Goal: Task Accomplishment & Management: Use online tool/utility

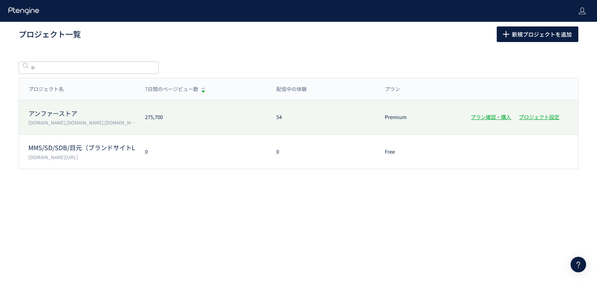
click at [71, 113] on p "アンファーストア" at bounding box center [81, 113] width 107 height 9
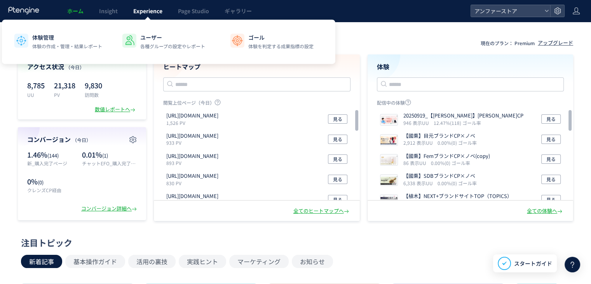
click at [142, 8] on span "Experience" at bounding box center [147, 11] width 29 height 8
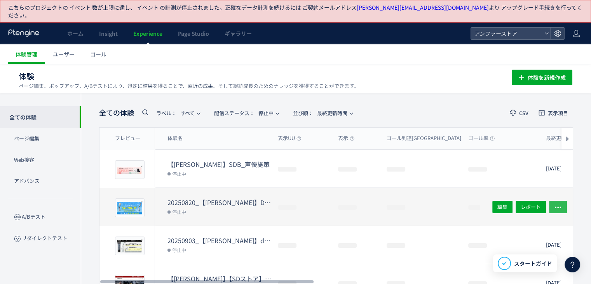
click at [558, 203] on icon "button" at bounding box center [558, 207] width 8 height 8
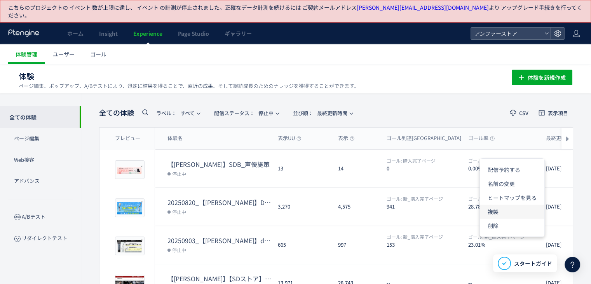
click at [510, 209] on li "複製" at bounding box center [512, 211] width 65 height 14
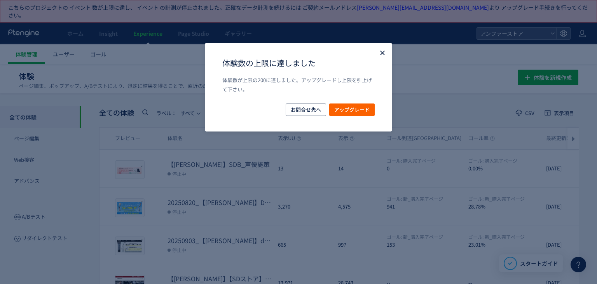
click at [380, 51] on icon "Close" at bounding box center [382, 53] width 8 height 8
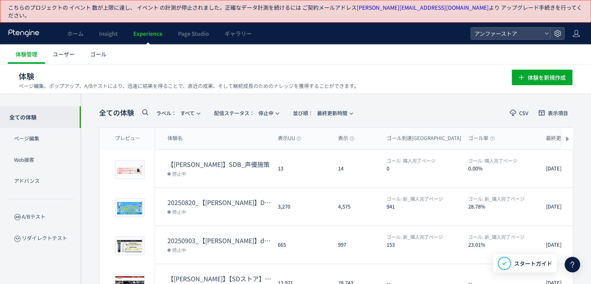
click at [399, 105] on header "全ての体験 ラベル： すべて 配信ステータス​： 停止中 並び順： 最終更新時間 CSV 表示項目" at bounding box center [336, 113] width 474 height 16
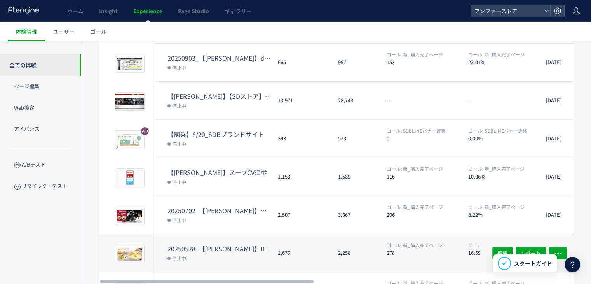
scroll to position [267, 0]
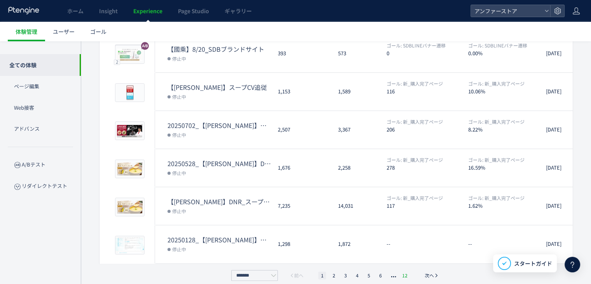
click at [403, 271] on li "12" at bounding box center [405, 275] width 10 height 8
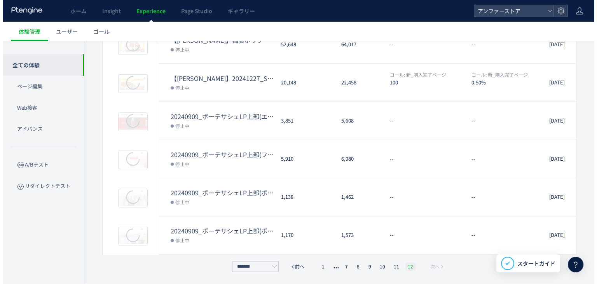
scroll to position [153, 0]
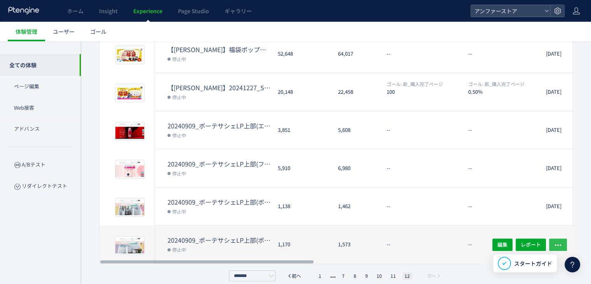
click at [560, 238] on span "button" at bounding box center [558, 244] width 8 height 12
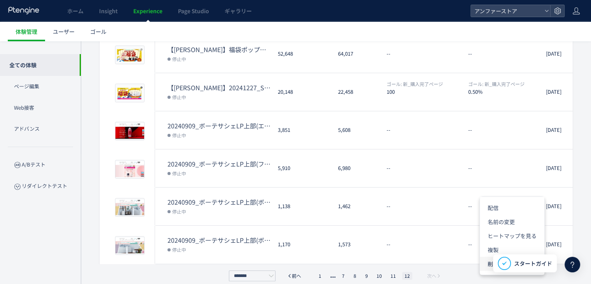
click at [486, 262] on li "削除" at bounding box center [512, 263] width 65 height 14
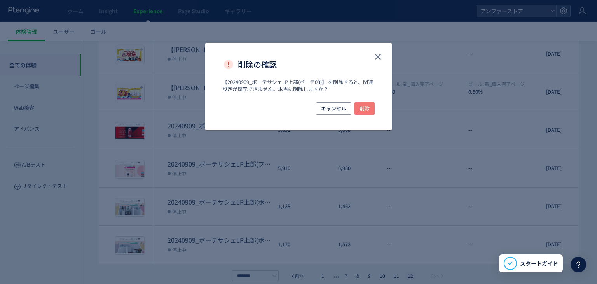
click at [360, 112] on span "削除" at bounding box center [364, 108] width 10 height 12
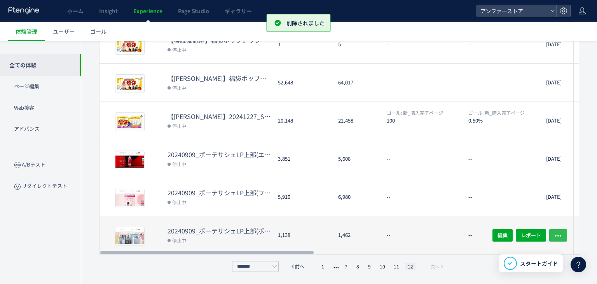
scroll to position [115, 0]
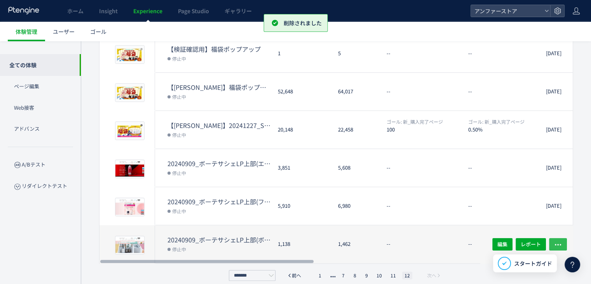
click at [556, 241] on icon "button" at bounding box center [558, 245] width 8 height 8
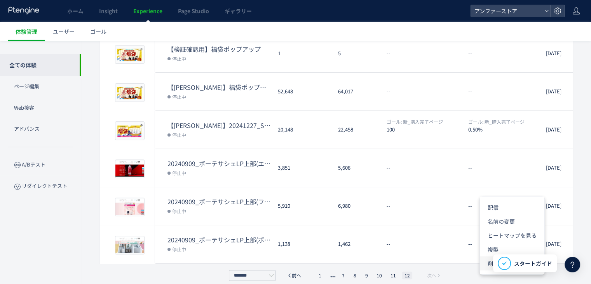
click at [490, 262] on li "削除" at bounding box center [512, 263] width 65 height 14
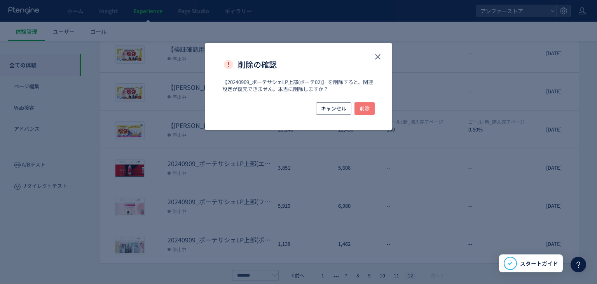
click at [369, 112] on span "削除" at bounding box center [364, 108] width 10 height 12
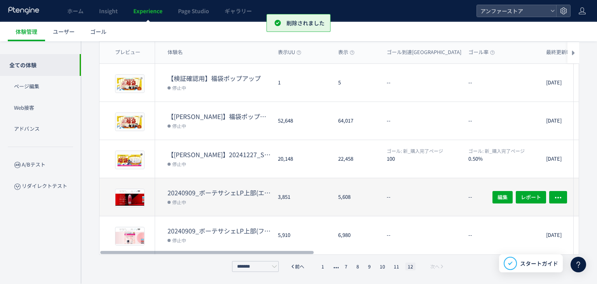
scroll to position [77, 0]
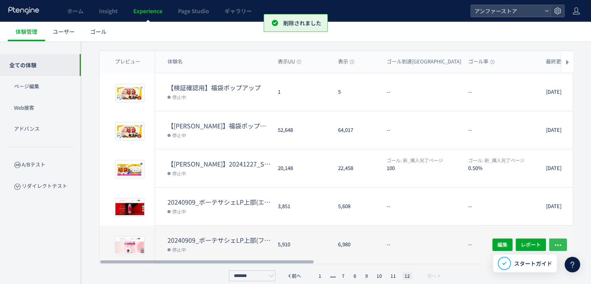
drag, startPoint x: 557, startPoint y: 234, endPoint x: 552, endPoint y: 232, distance: 5.7
click at [558, 241] on icon "button" at bounding box center [558, 245] width 8 height 8
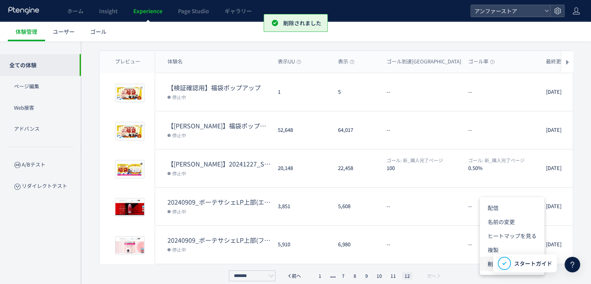
click at [488, 262] on li "削除" at bounding box center [512, 263] width 65 height 14
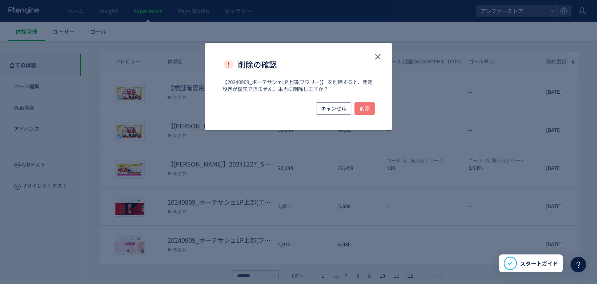
click at [360, 108] on span "削除" at bounding box center [364, 108] width 10 height 12
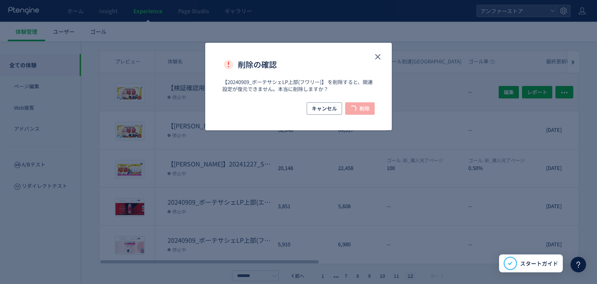
scroll to position [39, 0]
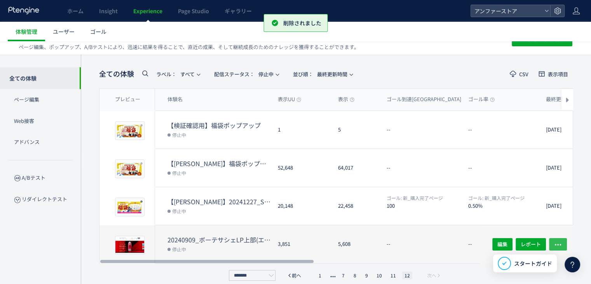
click at [558, 241] on icon "button" at bounding box center [558, 245] width 8 height 8
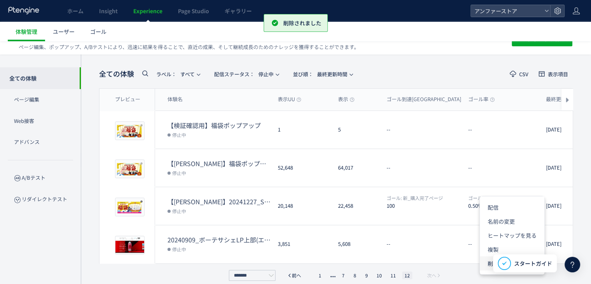
click at [486, 262] on li "削除" at bounding box center [512, 263] width 65 height 14
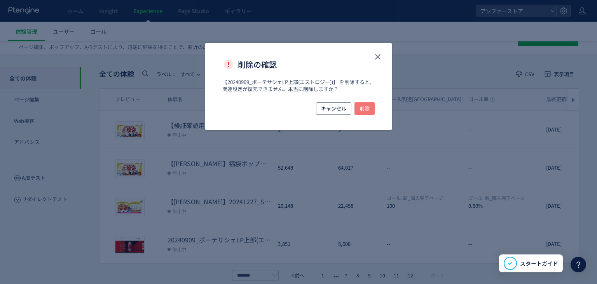
drag, startPoint x: 367, startPoint y: 108, endPoint x: 402, endPoint y: 136, distance: 45.0
click at [367, 107] on span "削除" at bounding box center [364, 108] width 10 height 12
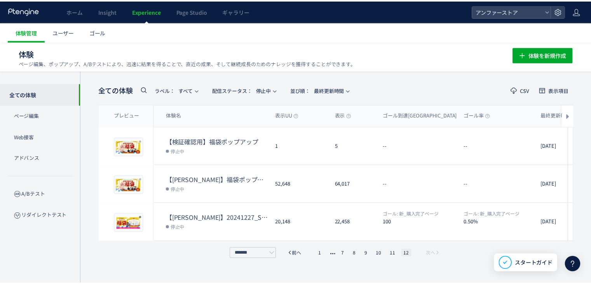
scroll to position [15, 0]
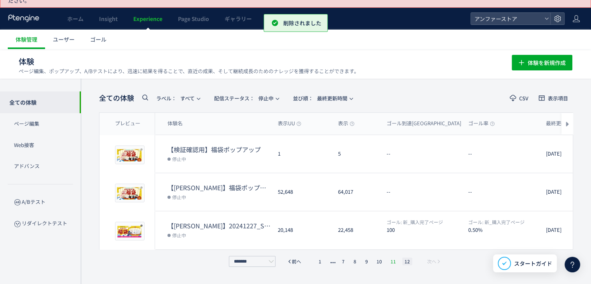
click at [394, 257] on li "11" at bounding box center [393, 261] width 10 height 8
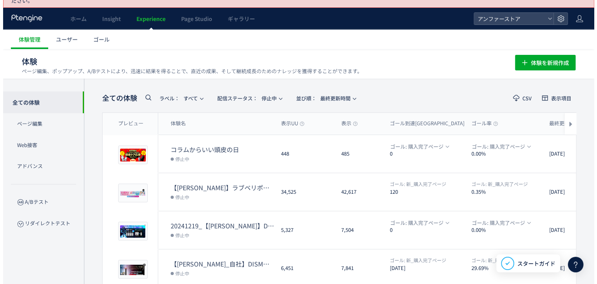
scroll to position [267, 0]
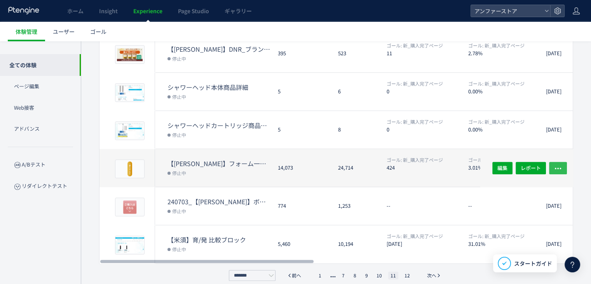
click at [557, 164] on icon "button" at bounding box center [558, 168] width 8 height 8
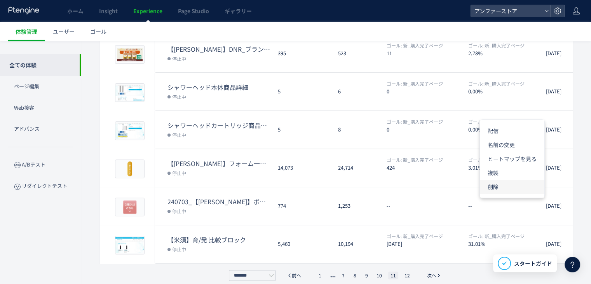
click at [491, 187] on li "削除" at bounding box center [512, 187] width 65 height 14
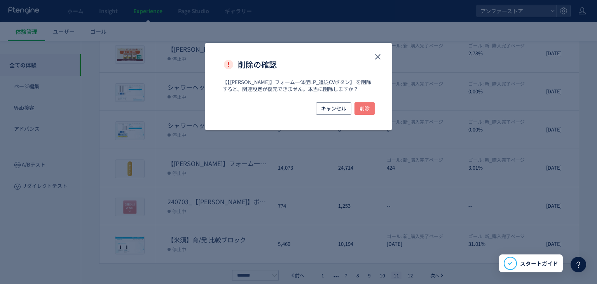
click at [361, 110] on span "削除" at bounding box center [364, 108] width 10 height 12
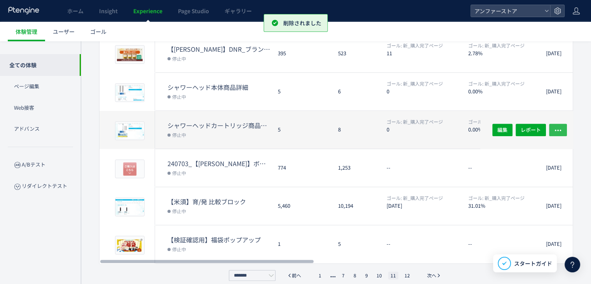
click at [558, 126] on icon "button" at bounding box center [558, 130] width 8 height 8
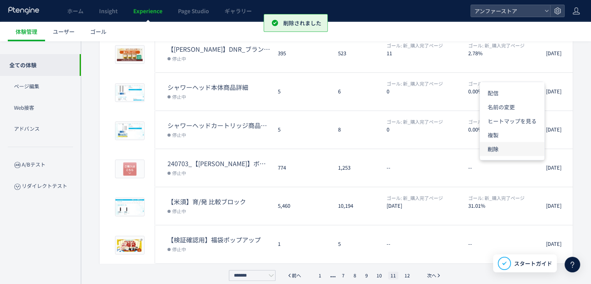
click at [506, 147] on li "削除" at bounding box center [512, 149] width 65 height 14
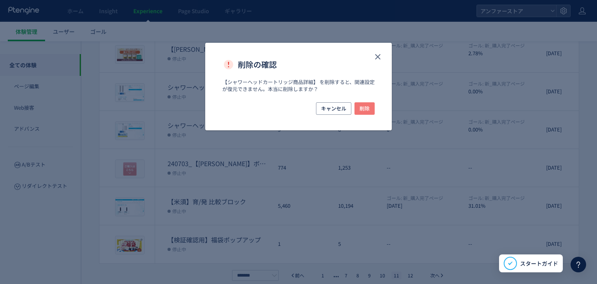
click at [365, 108] on span "削除" at bounding box center [364, 108] width 10 height 12
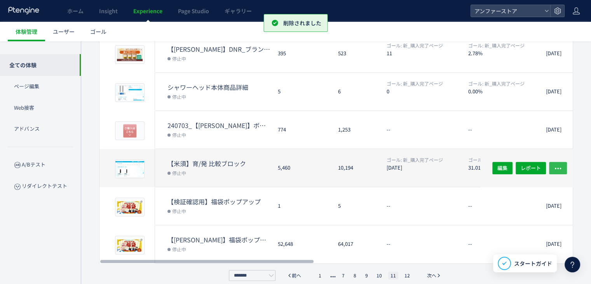
click at [559, 164] on icon "button" at bounding box center [558, 168] width 8 height 8
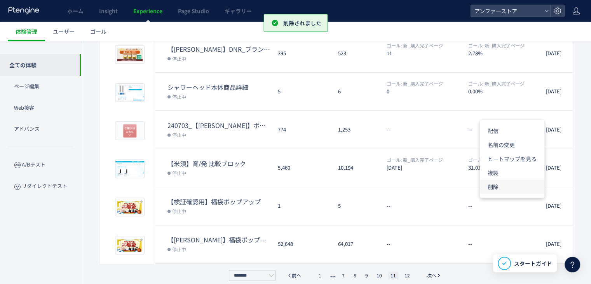
click at [502, 184] on li "削除" at bounding box center [512, 187] width 65 height 14
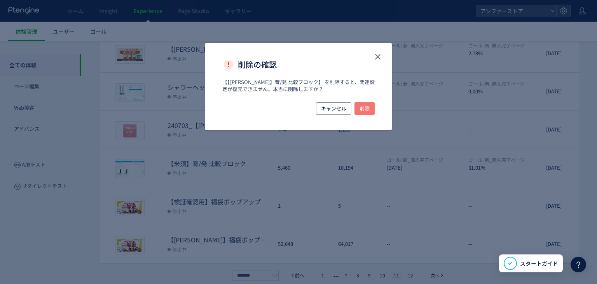
click at [365, 108] on span "削除" at bounding box center [364, 108] width 10 height 12
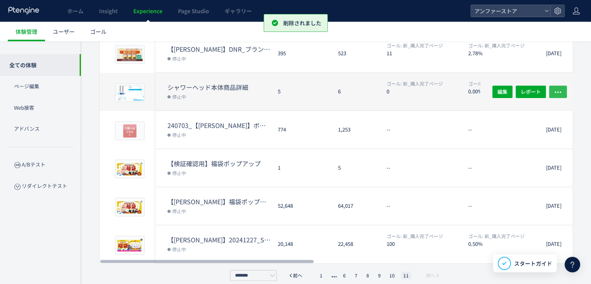
click at [558, 88] on icon "button" at bounding box center [558, 92] width 8 height 8
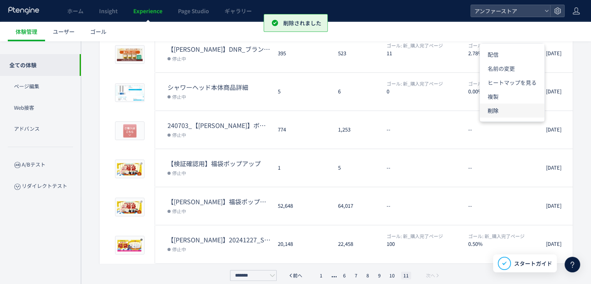
click at [500, 110] on li "削除" at bounding box center [512, 110] width 65 height 14
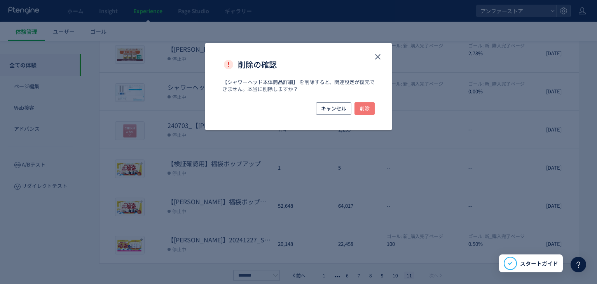
click at [362, 103] on span "削除" at bounding box center [364, 108] width 10 height 12
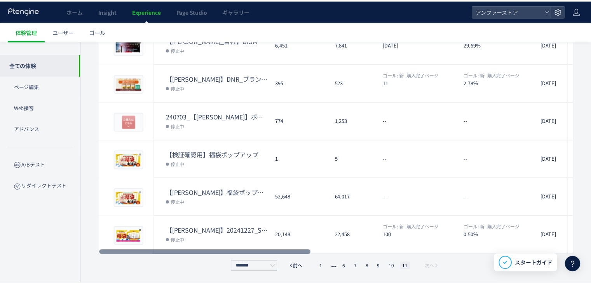
scroll to position [229, 0]
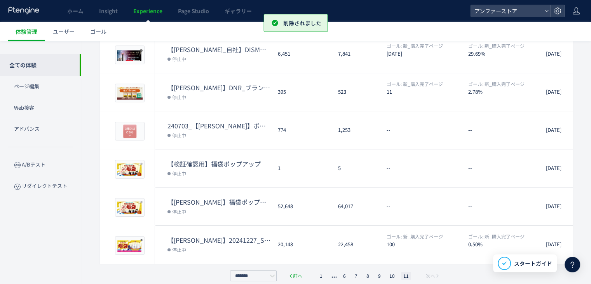
click at [297, 272] on span "前へ" at bounding box center [297, 276] width 9 height 8
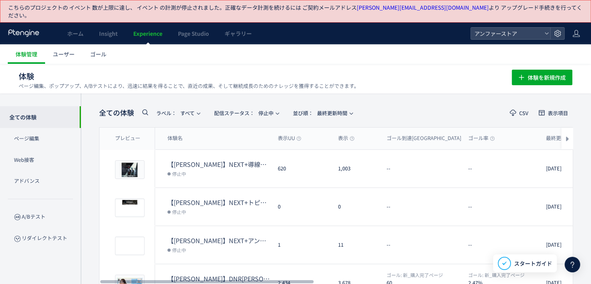
scroll to position [267, 0]
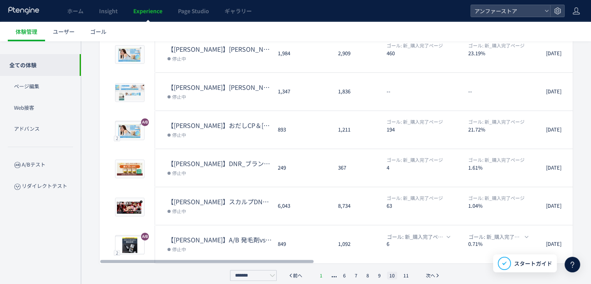
click at [321, 271] on li "1" at bounding box center [321, 275] width 8 height 8
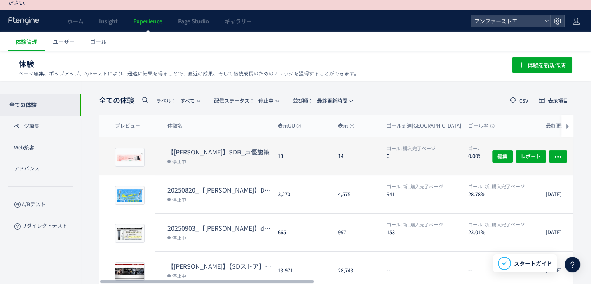
scroll to position [0, 0]
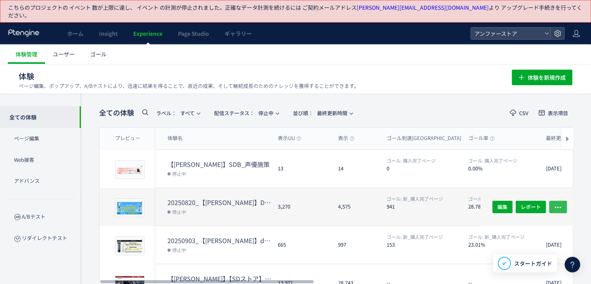
click at [561, 203] on icon "button" at bounding box center [558, 207] width 8 height 8
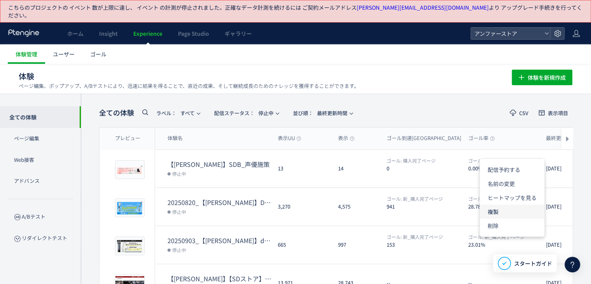
click at [500, 211] on li "複製" at bounding box center [512, 211] width 65 height 14
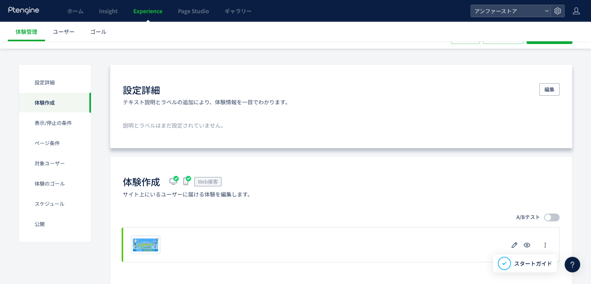
scroll to position [39, 0]
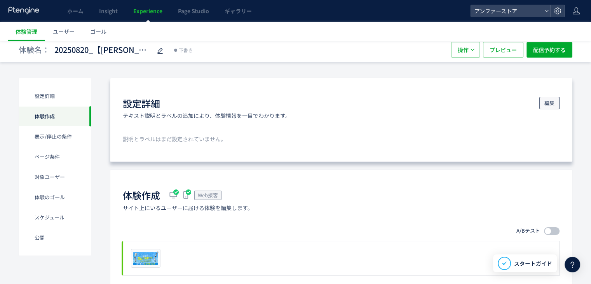
click at [541, 97] on button "編集" at bounding box center [549, 103] width 20 height 12
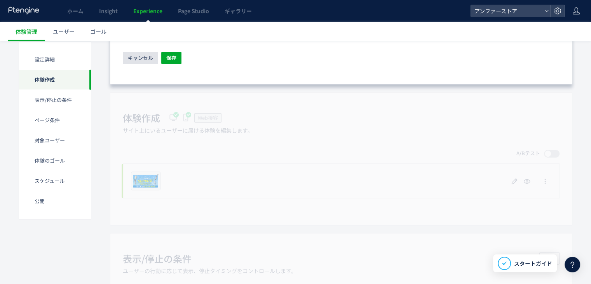
click at [153, 52] on button "キャンセル" at bounding box center [140, 58] width 35 height 12
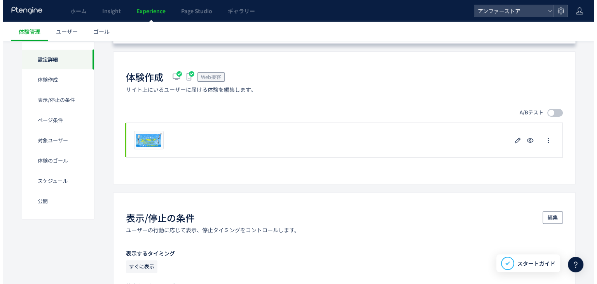
scroll to position [79, 0]
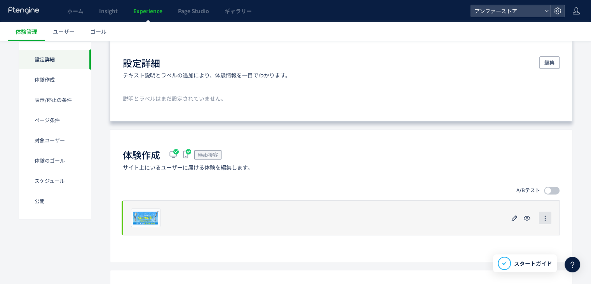
click at [547, 215] on icon "button" at bounding box center [545, 218] width 6 height 6
click at [516, 213] on icon "button" at bounding box center [514, 217] width 9 height 9
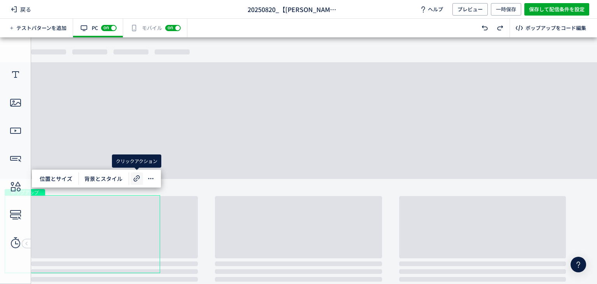
click at [136, 177] on icon at bounding box center [136, 178] width 9 height 9
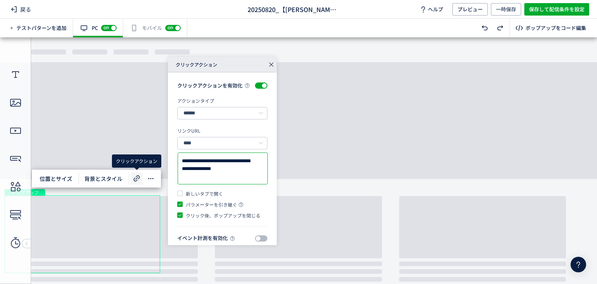
click at [225, 170] on textarea "**********" at bounding box center [223, 168] width 82 height 23
paste textarea
type textarea "**********"
click at [97, 178] on span "背景とスタイル" at bounding box center [103, 178] width 47 height 12
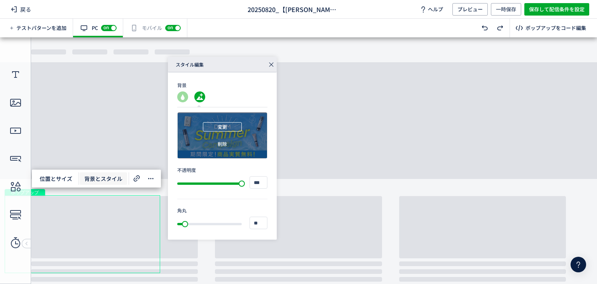
click at [218, 127] on span "変更" at bounding box center [222, 126] width 9 height 9
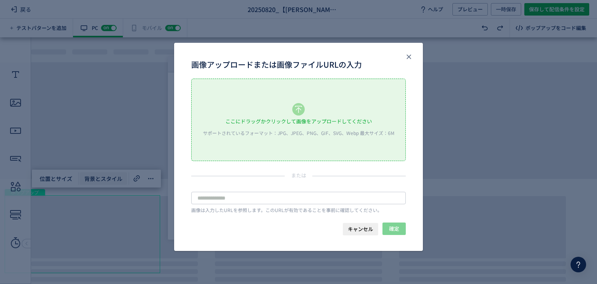
click at [307, 117] on div "ここにドラッグかクリックして画像をアップロードしてください" at bounding box center [298, 121] width 146 height 12
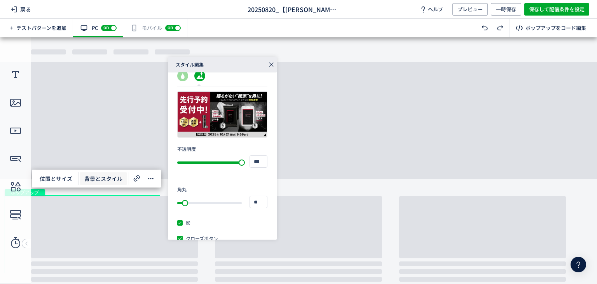
scroll to position [32, 0]
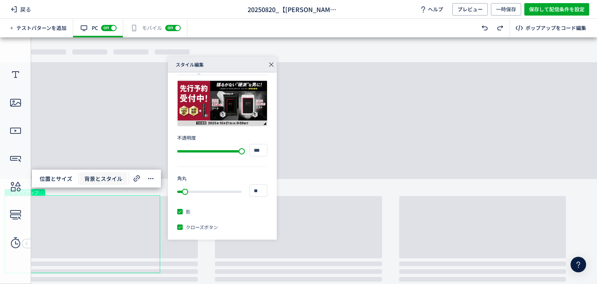
click at [151, 33] on div "有効な編集箇所が確認されません モバイル off on" at bounding box center [155, 28] width 64 height 19
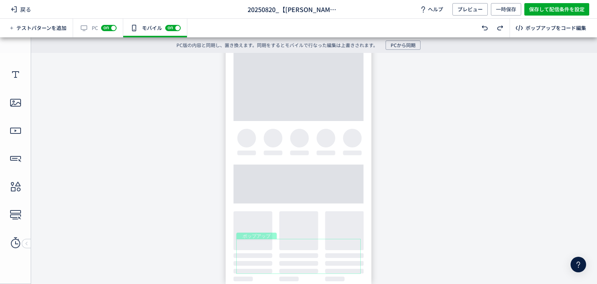
scroll to position [0, 0]
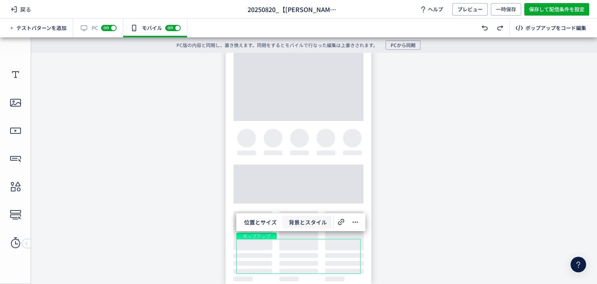
click at [321, 223] on span "背景とスタイル" at bounding box center [307, 222] width 47 height 12
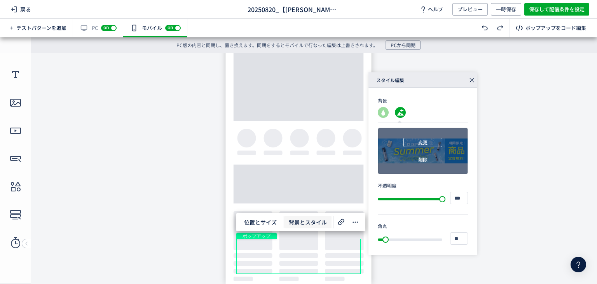
click at [426, 140] on button "変更" at bounding box center [422, 142] width 39 height 9
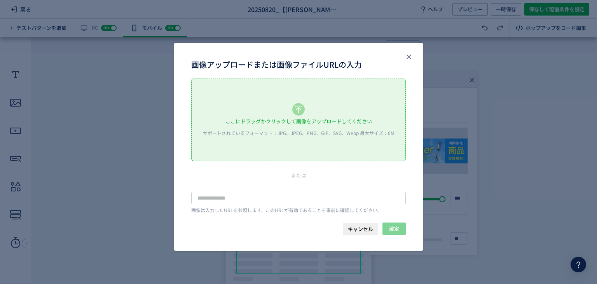
click at [299, 113] on icon "画像アップロードまたは画像ファイルURLの入力" at bounding box center [298, 109] width 12 height 12
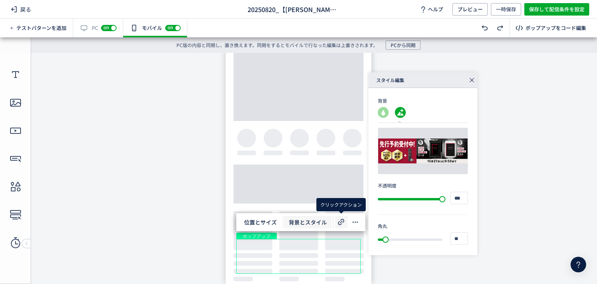
click at [337, 222] on icon at bounding box center [340, 221] width 9 height 9
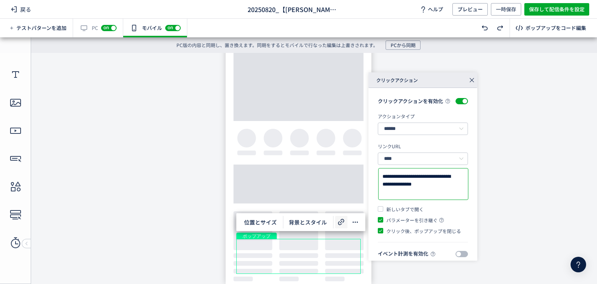
click at [401, 182] on textarea "**********" at bounding box center [423, 184] width 82 height 23
paste textarea
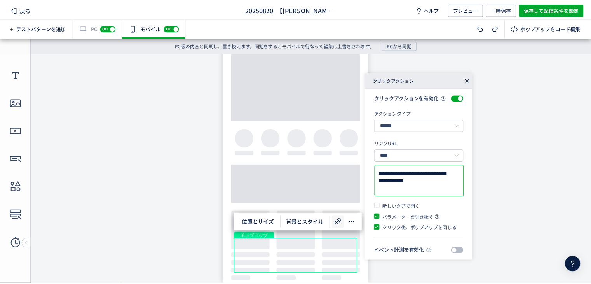
scroll to position [13, 0]
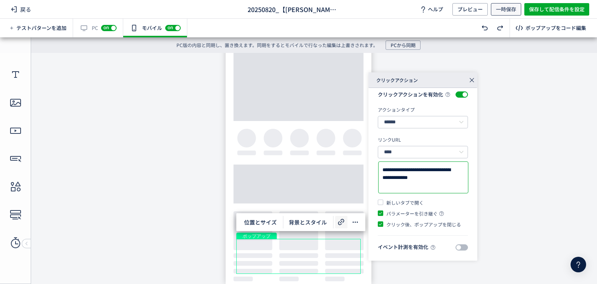
type textarea "**********"
click at [507, 10] on span "一時保存" at bounding box center [506, 9] width 20 height 12
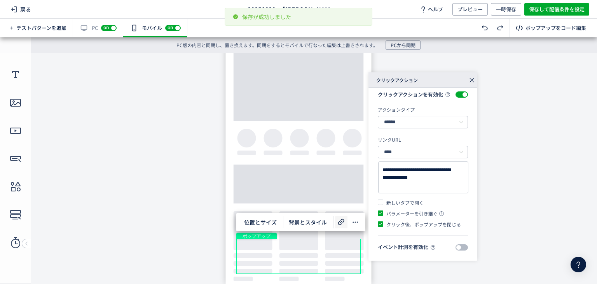
click at [2, 7] on div "戻る 20250820_【[PERSON_NAME]】DISMサマーCP(copy) ヘルプ プレビュー 一時保存 保存して配信条件を設定" at bounding box center [298, 9] width 597 height 19
click at [9, 10] on icon at bounding box center [13, 9] width 9 height 9
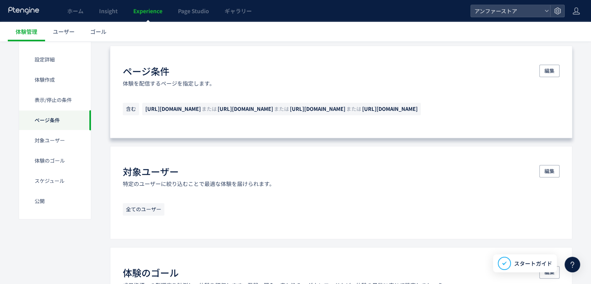
scroll to position [466, 0]
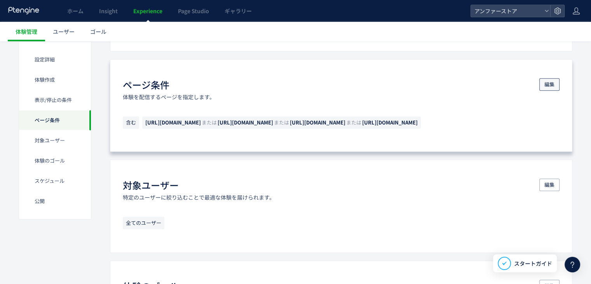
click at [557, 78] on button "編集" at bounding box center [549, 84] width 20 height 12
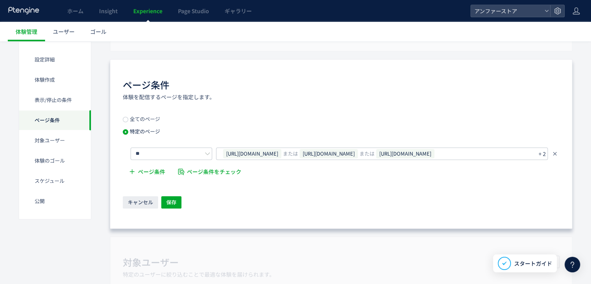
click at [553, 150] on icon at bounding box center [555, 153] width 6 height 6
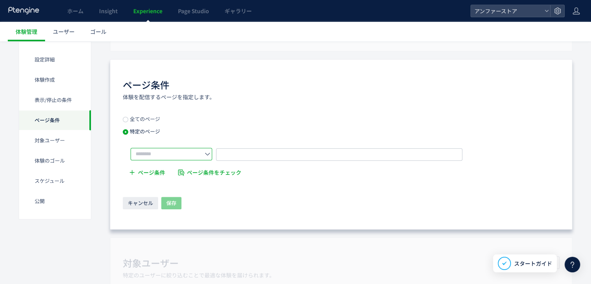
click at [195, 148] on input "text" at bounding box center [172, 154] width 82 height 12
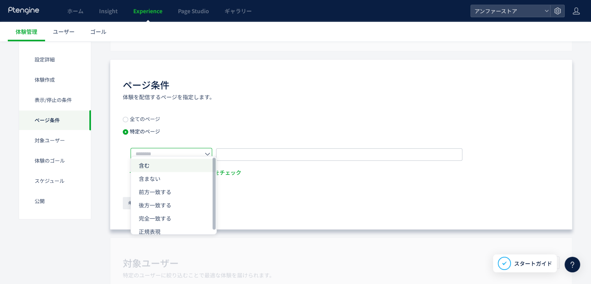
click at [166, 166] on li "含む" at bounding box center [173, 165] width 85 height 13
type input "**"
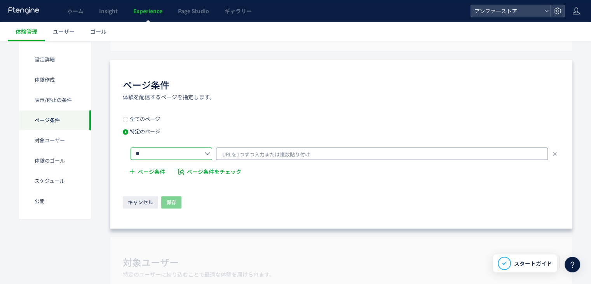
click at [292, 148] on span "URLを1つずつ入力または複数貼り付け" at bounding box center [266, 154] width 88 height 12
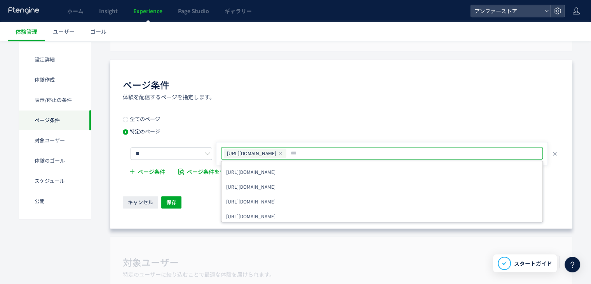
click at [366, 148] on input "text" at bounding box center [393, 152] width 206 height 9
click at [452, 148] on input "text" at bounding box center [415, 152] width 88 height 9
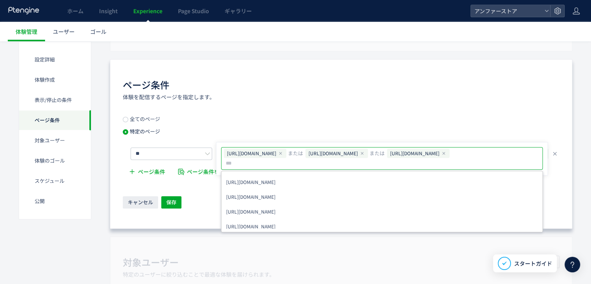
click at [432, 159] on input "text" at bounding box center [328, 163] width 207 height 9
click at [310, 159] on input "text" at bounding box center [267, 163] width 85 height 9
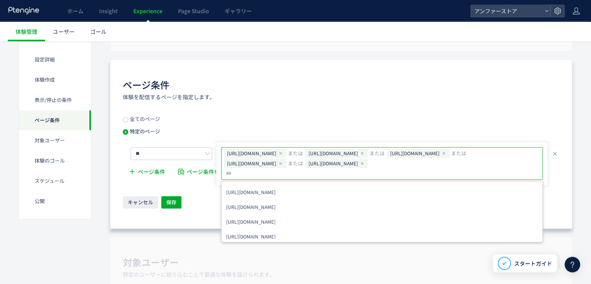
click at [415, 169] on input "text" at bounding box center [320, 173] width 190 height 9
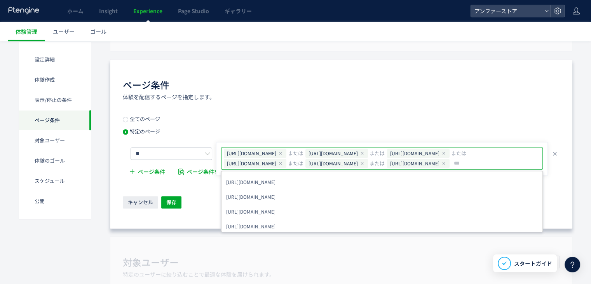
drag, startPoint x: 504, startPoint y: 159, endPoint x: 510, endPoint y: 164, distance: 8.3
click at [507, 162] on div "[URL][DOMAIN_NAME] または [URL][DOMAIN_NAME] または [URL][DOMAIN_NAME] または [URL][DOMA…" at bounding box center [382, 158] width 319 height 20
click at [506, 164] on input "text" at bounding box center [479, 163] width 52 height 9
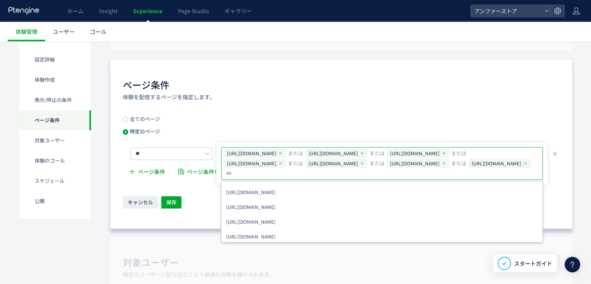
click at [415, 173] on input "text" at bounding box center [320, 173] width 190 height 9
click at [423, 176] on input "text" at bounding box center [396, 173] width 51 height 9
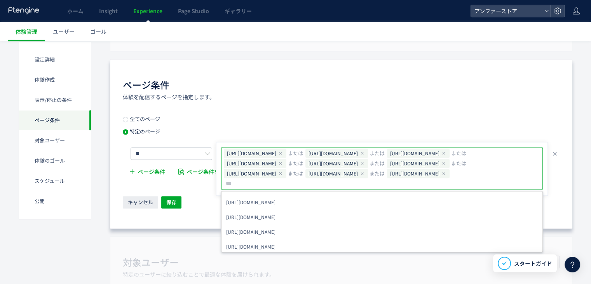
click at [415, 186] on input "text" at bounding box center [320, 183] width 190 height 9
click at [278, 186] on input "text" at bounding box center [251, 183] width 53 height 9
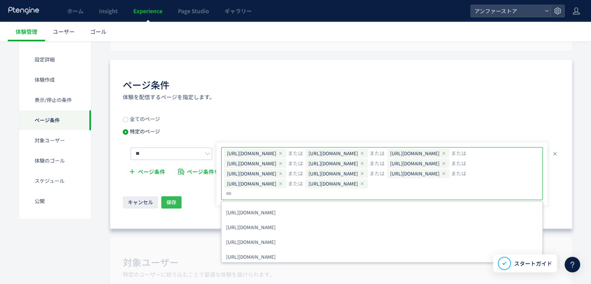
click at [177, 196] on button "保存" at bounding box center [171, 202] width 20 height 12
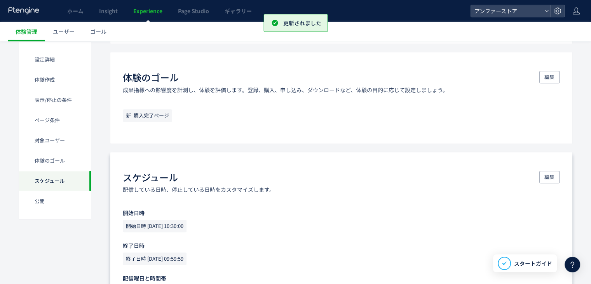
scroll to position [720, 0]
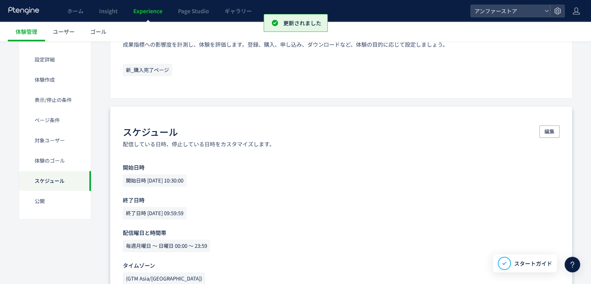
click at [538, 125] on div "スケジュール​ 配信している日時、停止している日時をカスタマイズします。 編集" at bounding box center [341, 136] width 437 height 23
click at [541, 125] on button "編集" at bounding box center [549, 131] width 20 height 12
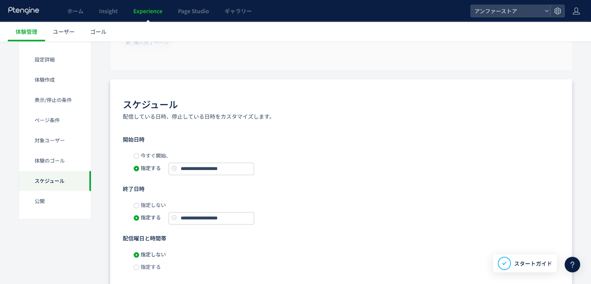
scroll to position [759, 0]
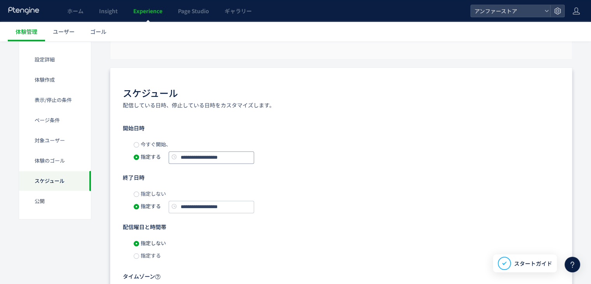
click at [214, 151] on input "**********" at bounding box center [211, 157] width 85 height 12
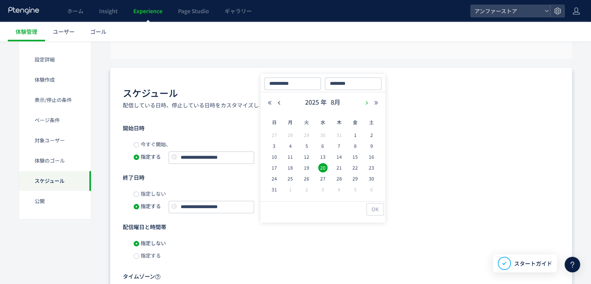
click at [365, 103] on icon "button" at bounding box center [366, 102] width 5 height 5
drag, startPoint x: 322, startPoint y: 167, endPoint x: 324, endPoint y: 162, distance: 5.1
click at [322, 166] on span "24" at bounding box center [322, 167] width 9 height 9
type input "**********"
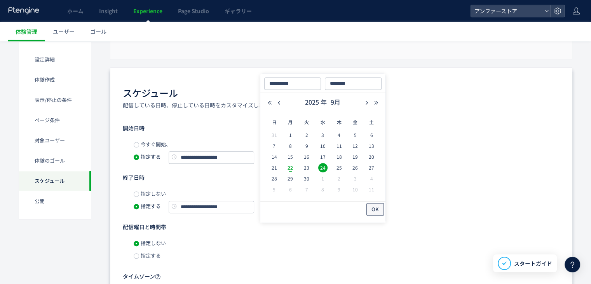
drag, startPoint x: 378, startPoint y: 210, endPoint x: 374, endPoint y: 207, distance: 4.7
click at [377, 210] on span "OK" at bounding box center [374, 209] width 7 height 12
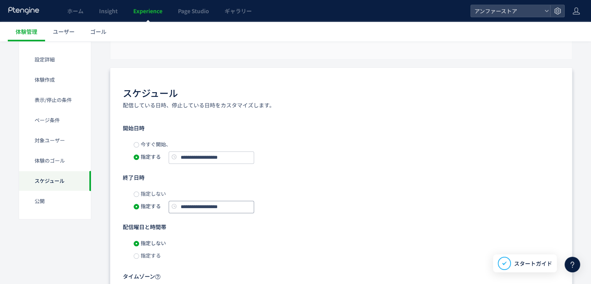
click at [227, 201] on input "**********" at bounding box center [211, 207] width 85 height 12
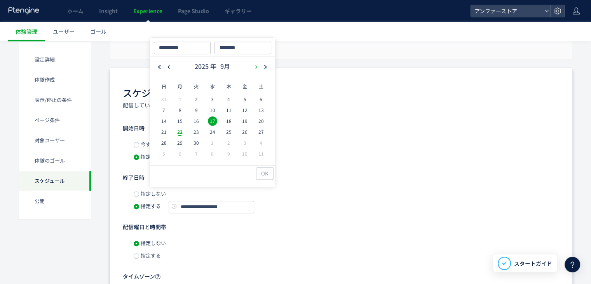
click at [255, 67] on icon "button" at bounding box center [256, 67] width 5 height 5
click at [199, 129] on span "21" at bounding box center [196, 131] width 9 height 9
type input "**********"
click at [260, 168] on button "OK" at bounding box center [264, 173] width 17 height 12
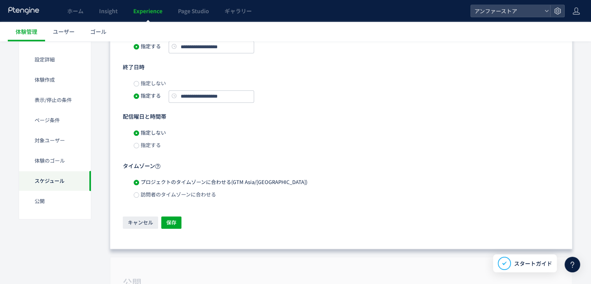
scroll to position [915, 0]
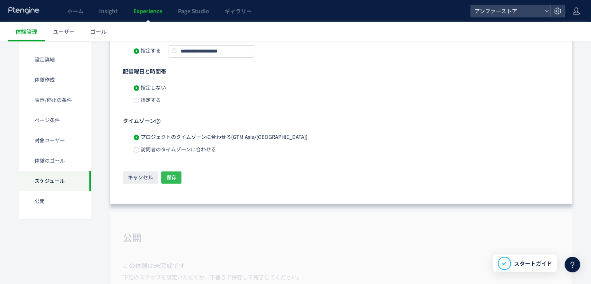
click at [174, 171] on span "保存" at bounding box center [171, 177] width 10 height 12
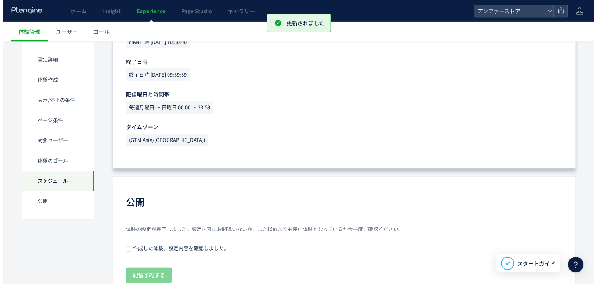
scroll to position [892, 0]
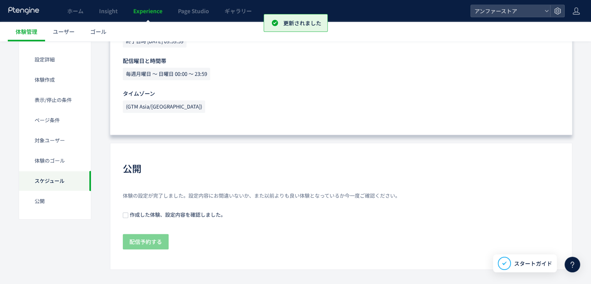
click at [142, 211] on span "作成した体験、設定内容を確認しました。" at bounding box center [177, 214] width 98 height 7
click at [150, 234] on span "配信予約する" at bounding box center [145, 242] width 33 height 16
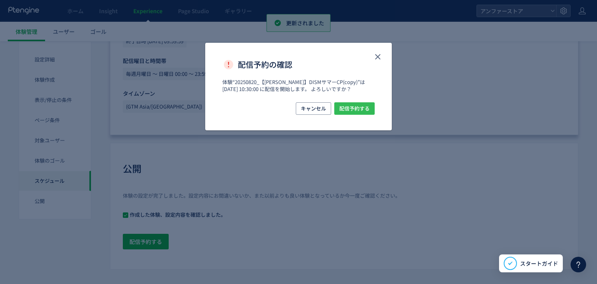
click at [350, 108] on span "配信予約する" at bounding box center [354, 108] width 30 height 12
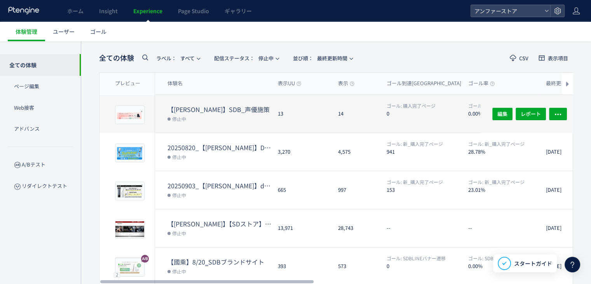
scroll to position [39, 0]
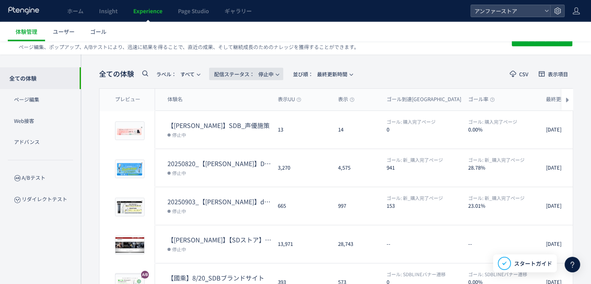
click at [276, 68] on button "配信ステータス​： 停止中" at bounding box center [246, 74] width 74 height 12
click at [252, 115] on li "予約中" at bounding box center [248, 116] width 32 height 14
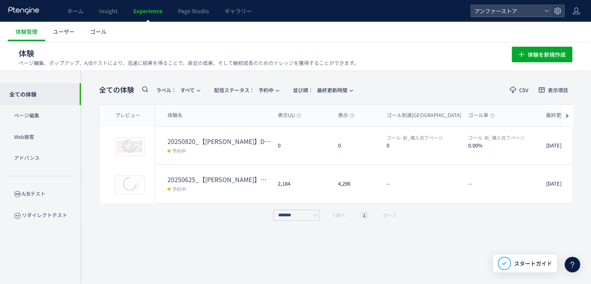
scroll to position [15, 0]
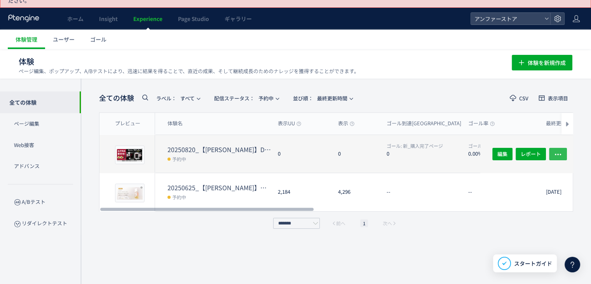
click at [559, 150] on icon "button" at bounding box center [558, 154] width 8 height 8
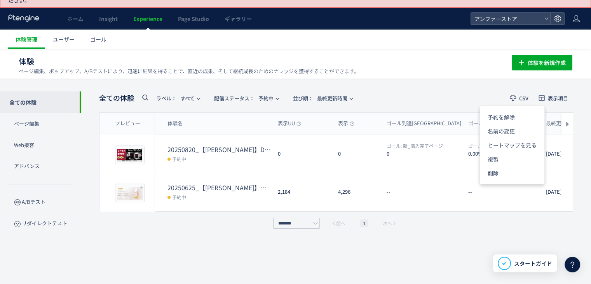
click at [462, 81] on div "全ての体験 ラベル： すべて 配信ステータス​： 予約中 並び順： 最終更新時間 CSV 表示項目 プレビュー 体験名 表示UU 表示 ゴール到達UU ゴール…" at bounding box center [336, 184] width 510 height 213
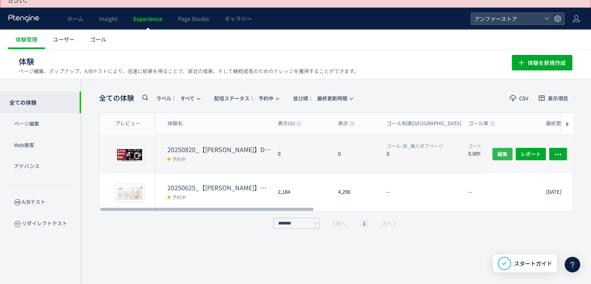
click at [501, 147] on span "編集" at bounding box center [502, 153] width 10 height 12
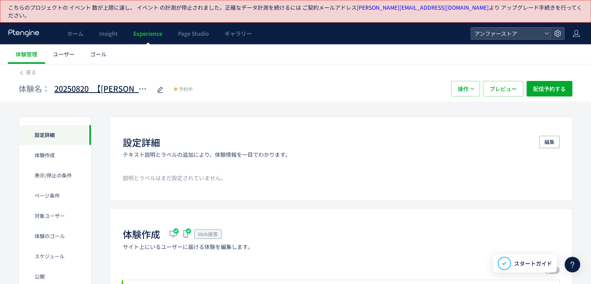
click at [161, 87] on use at bounding box center [159, 90] width 5 height 6
click at [114, 81] on input "**********" at bounding box center [102, 89] width 97 height 16
click at [90, 81] on input "**********" at bounding box center [102, 89] width 97 height 16
type input "**********"
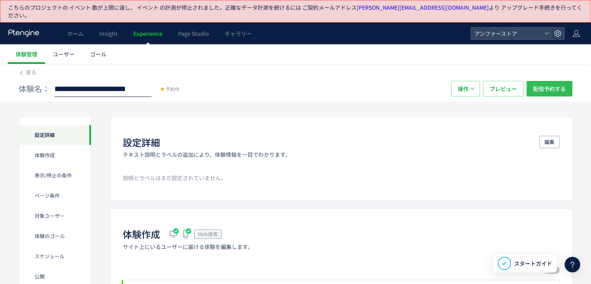
click at [550, 85] on span "配信予約する" at bounding box center [549, 89] width 33 height 16
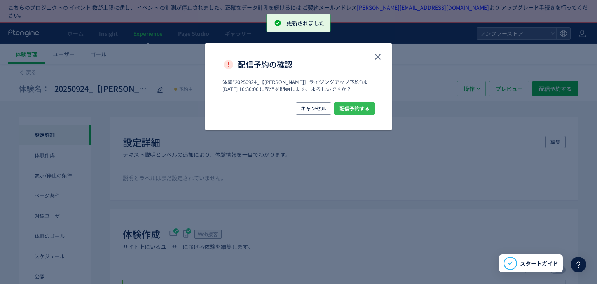
click at [357, 105] on span "配信予約する" at bounding box center [354, 108] width 30 height 12
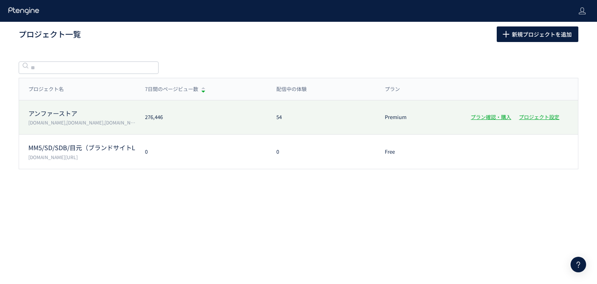
click at [248, 118] on div "276,446" at bounding box center [201, 116] width 131 height 7
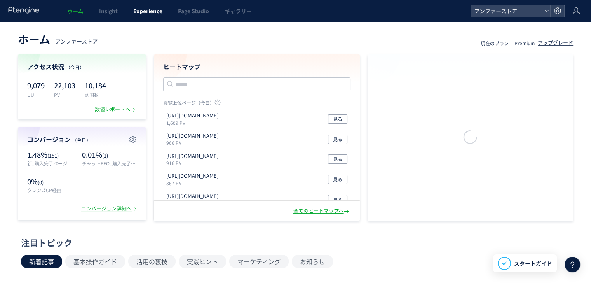
click at [154, 14] on span "Experience" at bounding box center [147, 11] width 29 height 8
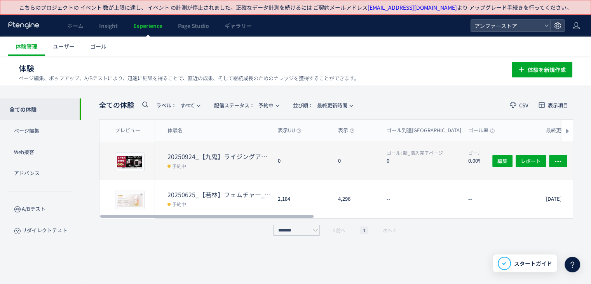
click at [229, 158] on dt "20250924_【[PERSON_NAME]】ライジングアップ予約" at bounding box center [219, 156] width 104 height 9
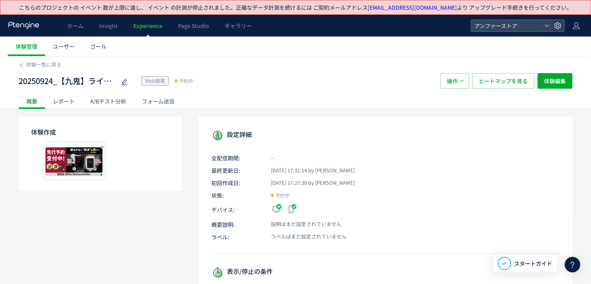
click at [121, 84] on icon at bounding box center [124, 81] width 9 height 9
click at [28, 52] on link "体験管理" at bounding box center [26, 46] width 37 height 19
